Goal: Task Accomplishment & Management: Manage account settings

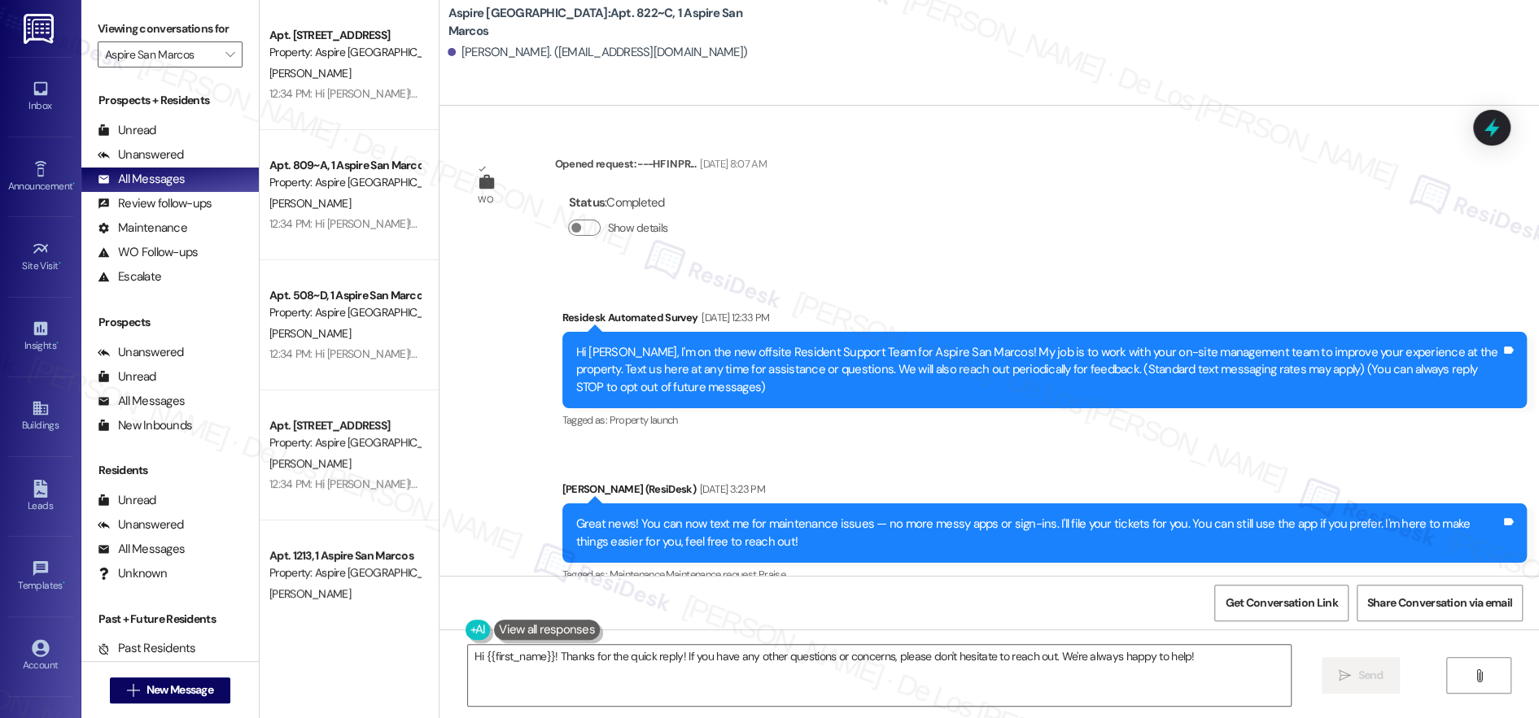
scroll to position [1860, 0]
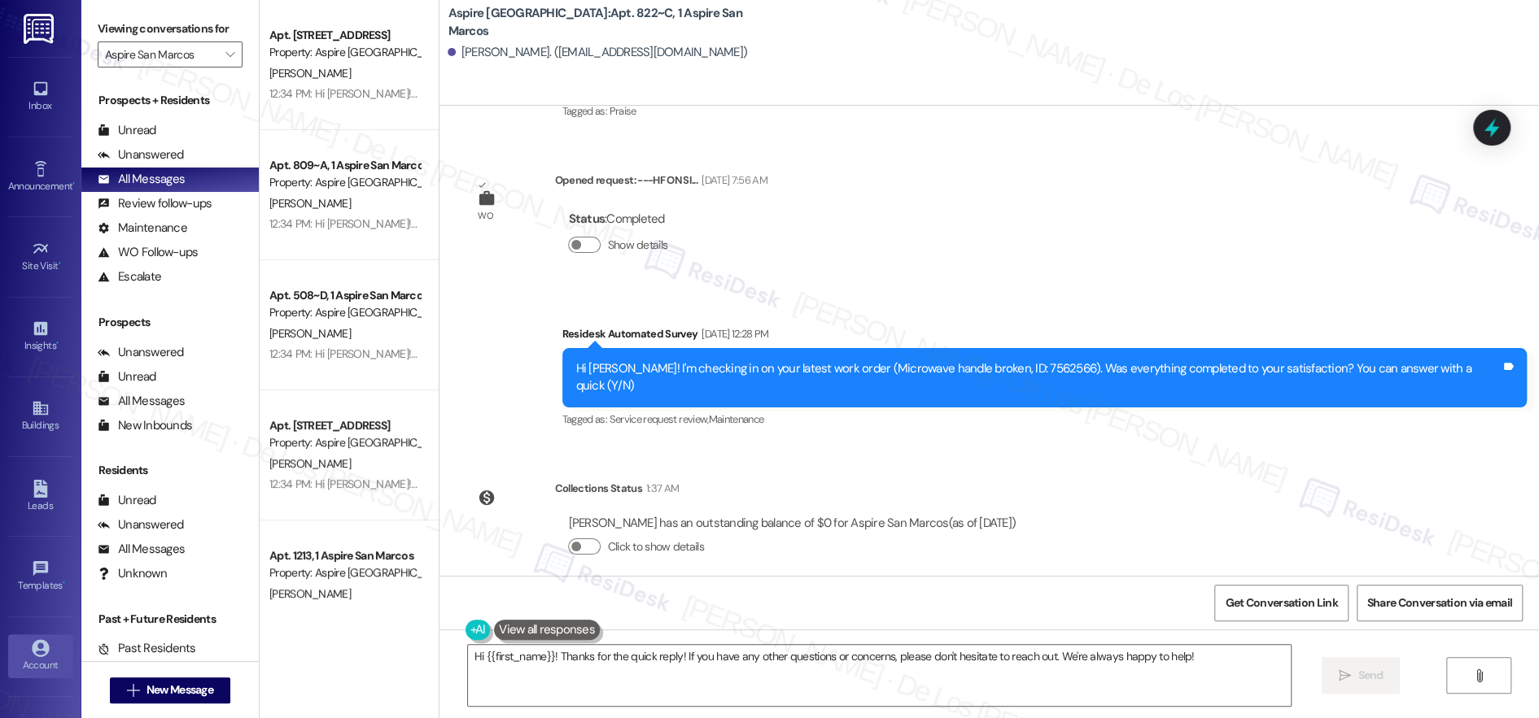
click at [27, 663] on div "Account" at bounding box center [40, 665] width 81 height 16
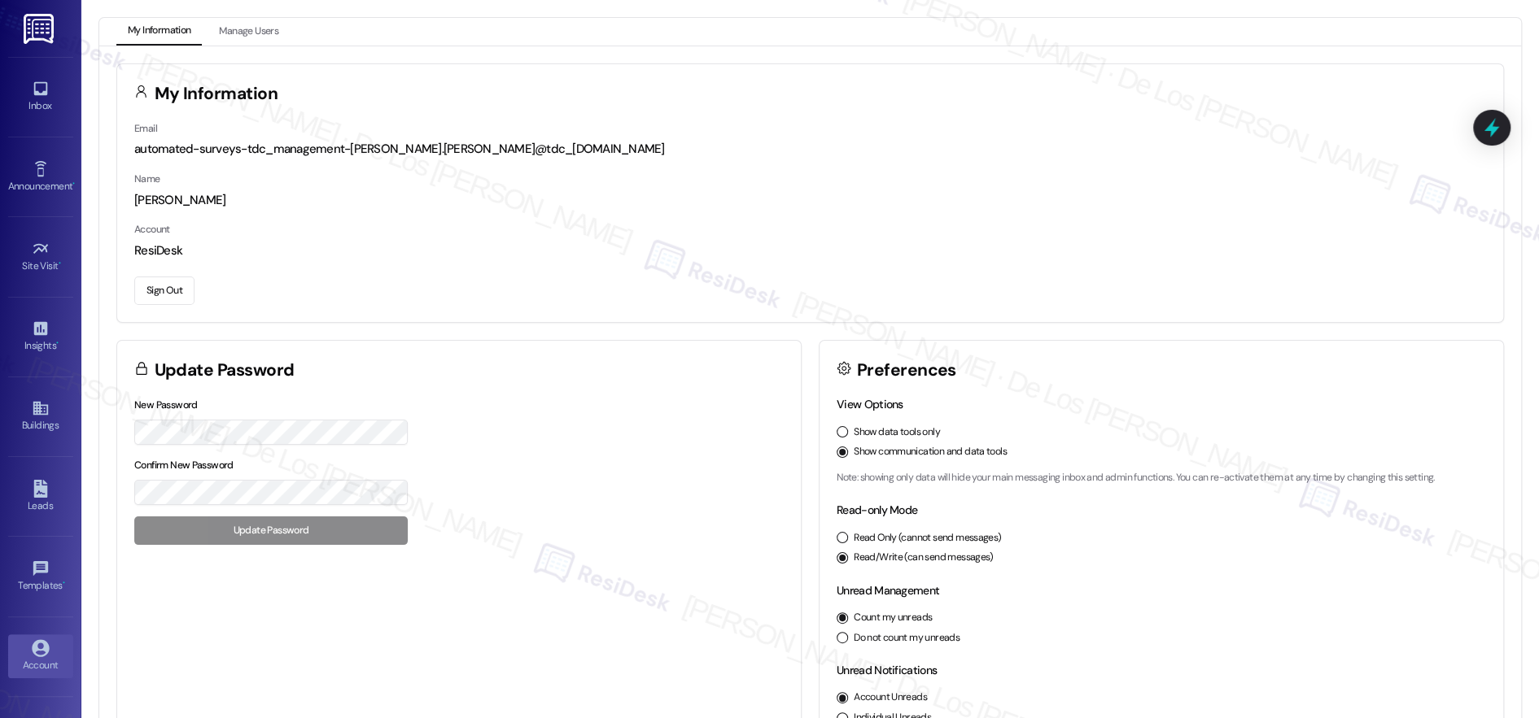
click at [157, 297] on button "Sign Out" at bounding box center [164, 291] width 60 height 28
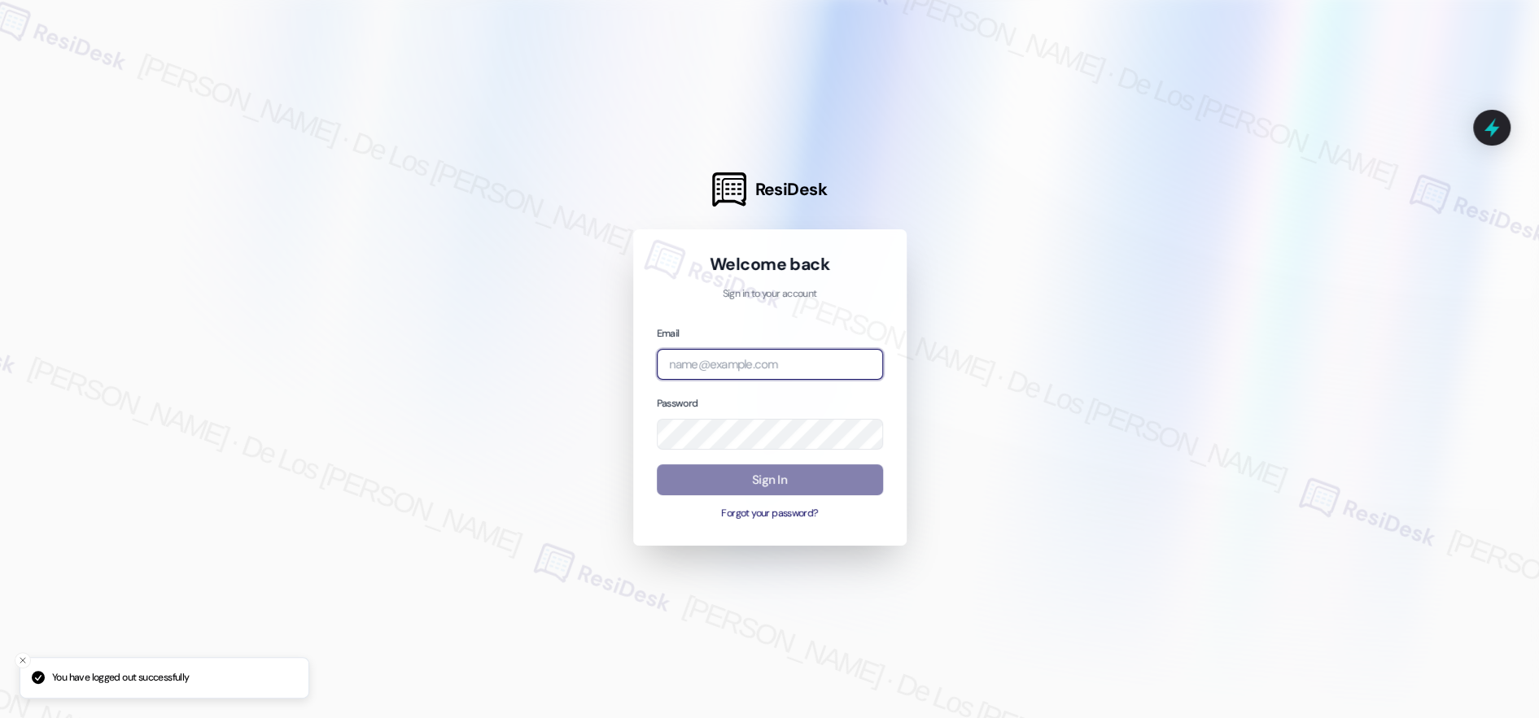
click at [734, 369] on input "email" at bounding box center [770, 365] width 226 height 32
drag, startPoint x: 1321, startPoint y: 156, endPoint x: 1277, endPoint y: 163, distance: 43.6
click at [1319, 153] on div at bounding box center [769, 359] width 1539 height 718
click at [804, 377] on input "email" at bounding box center [770, 365] width 226 height 32
paste input "automated-surveys-campus_living_centres-resen.six@campus_living_[DOMAIN_NAME]"
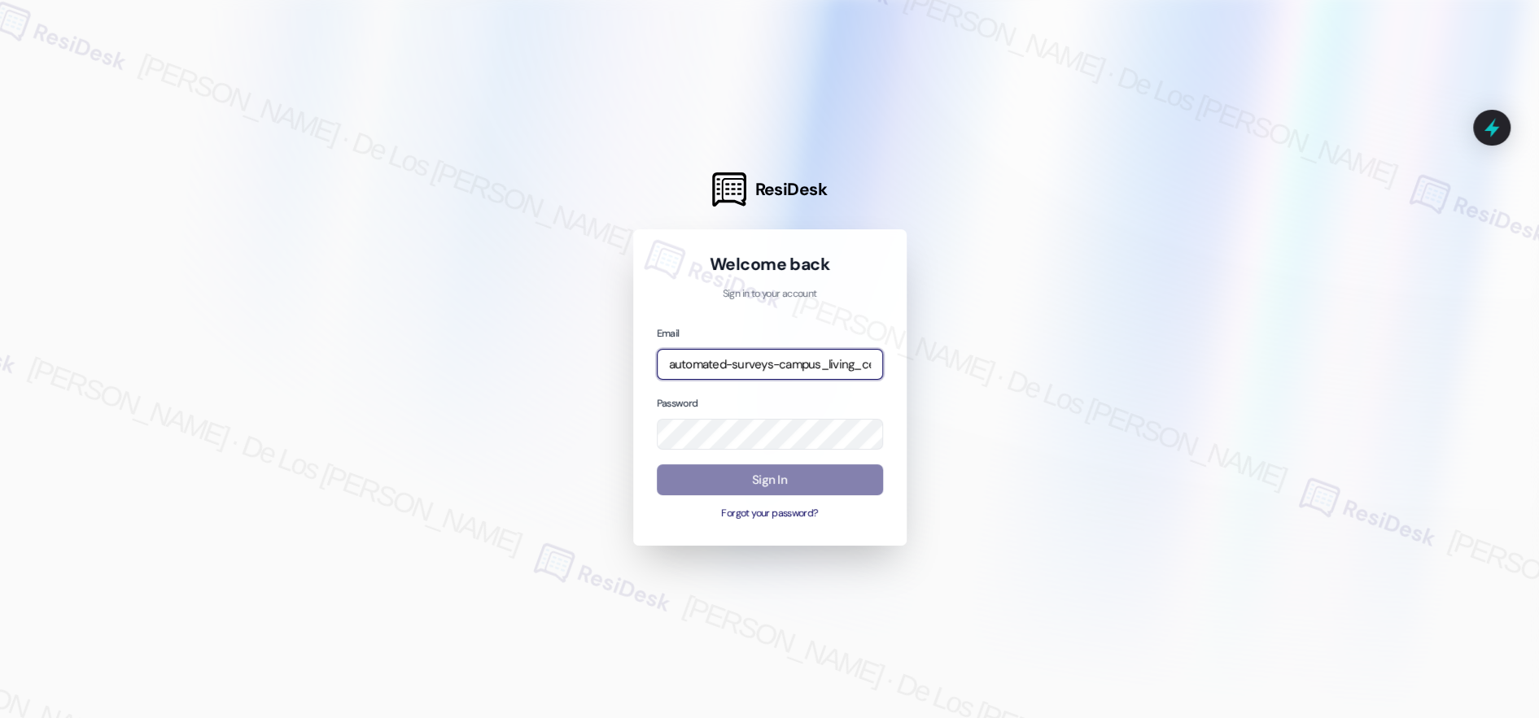
scroll to position [0, 231]
type input "automated-surveys-campus_living_centres-resen.six@campus_living_[DOMAIN_NAME]"
